Goal: Find specific page/section: Find specific page/section

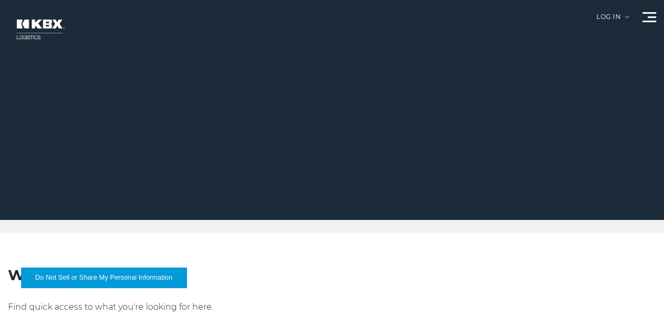
click at [628, 15] on div "Log in" at bounding box center [613, 21] width 33 height 14
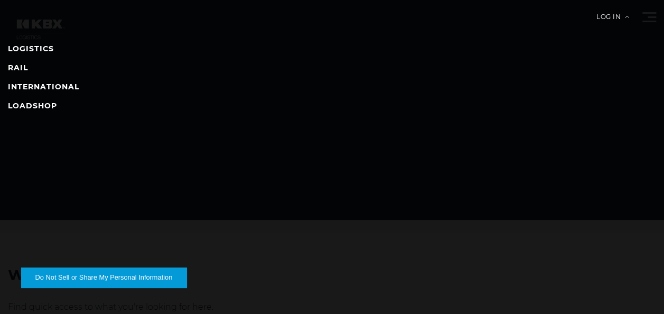
click at [626, 15] on div "Log in" at bounding box center [613, 21] width 33 height 14
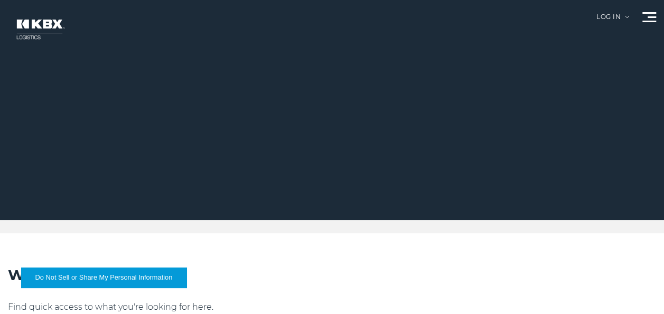
click at [639, 15] on div at bounding box center [336, 110] width 672 height 220
click at [647, 16] on div at bounding box center [650, 17] width 14 height 10
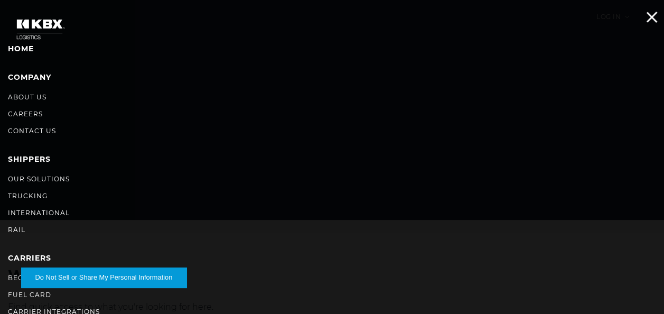
click at [646, 16] on div at bounding box center [650, 17] width 14 height 10
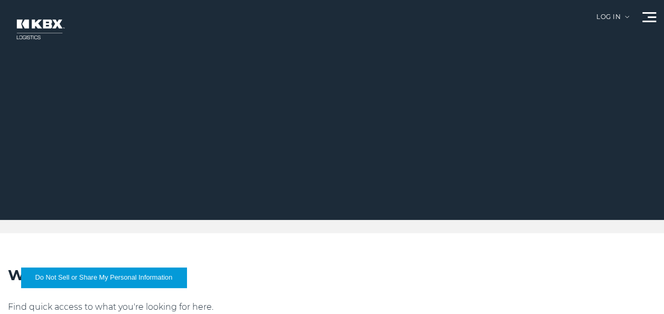
click at [648, 17] on span at bounding box center [652, 17] width 8 height 2
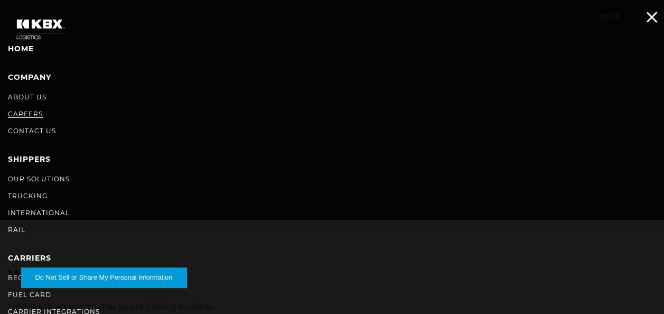
click at [19, 111] on link "Careers" at bounding box center [25, 114] width 35 height 8
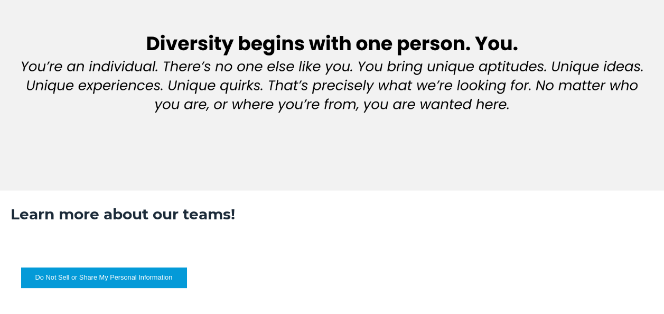
scroll to position [1057, 0]
